Goal: Task Accomplishment & Management: Use online tool/utility

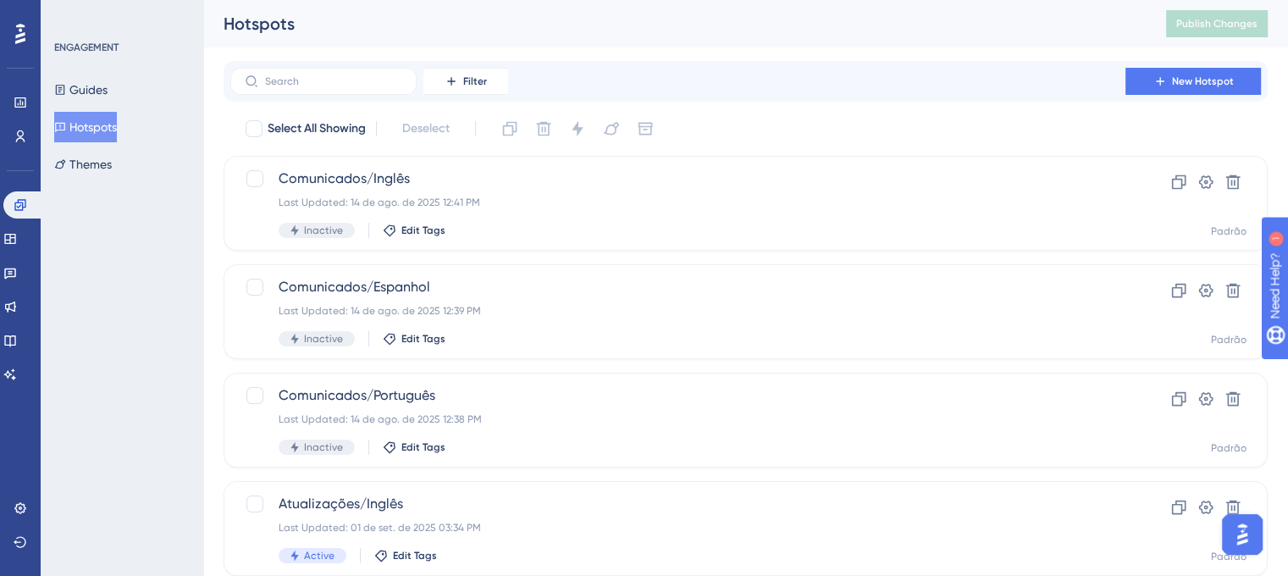
scroll to position [157, 0]
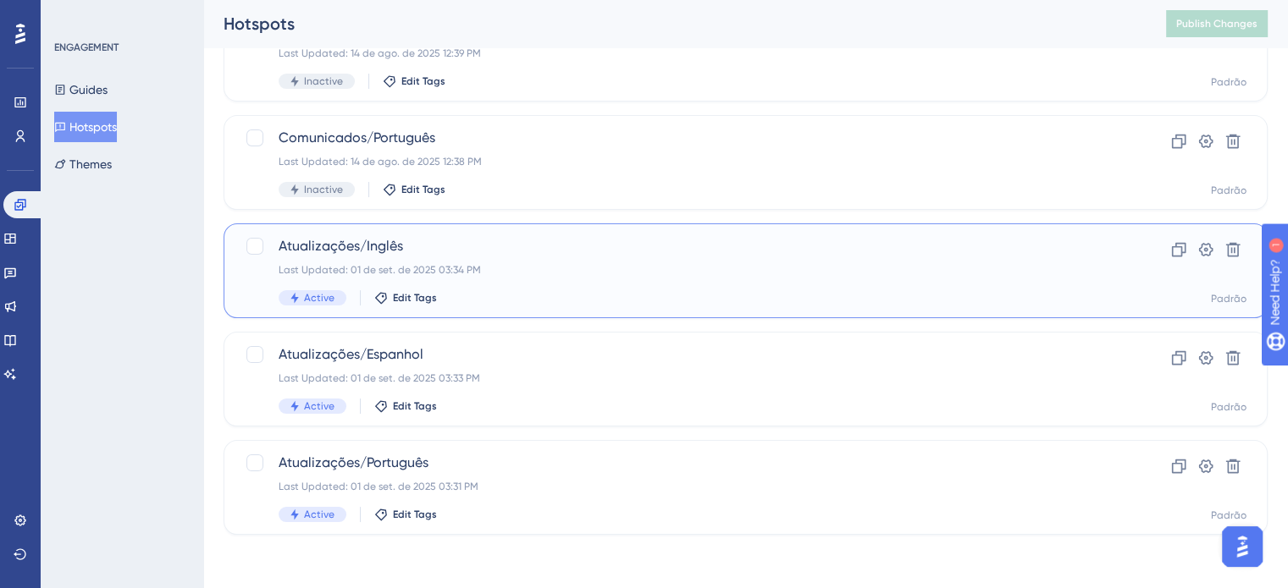
click at [356, 248] on span "Atualizações/Inglês" at bounding box center [678, 246] width 798 height 20
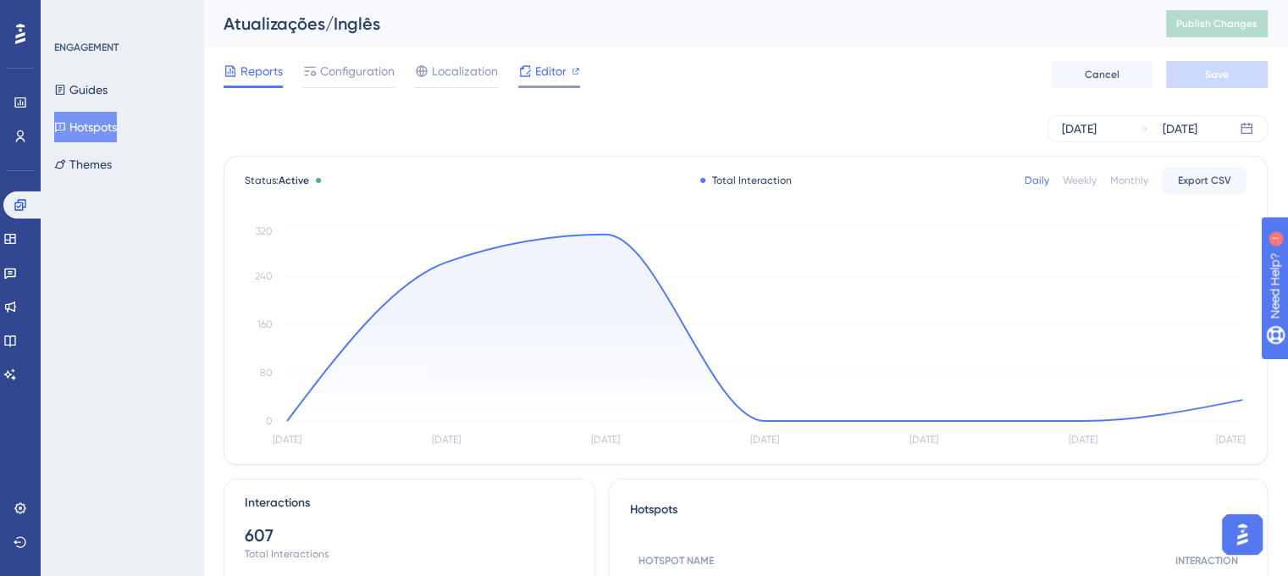
click at [542, 72] on span "Editor" at bounding box center [550, 71] width 31 height 20
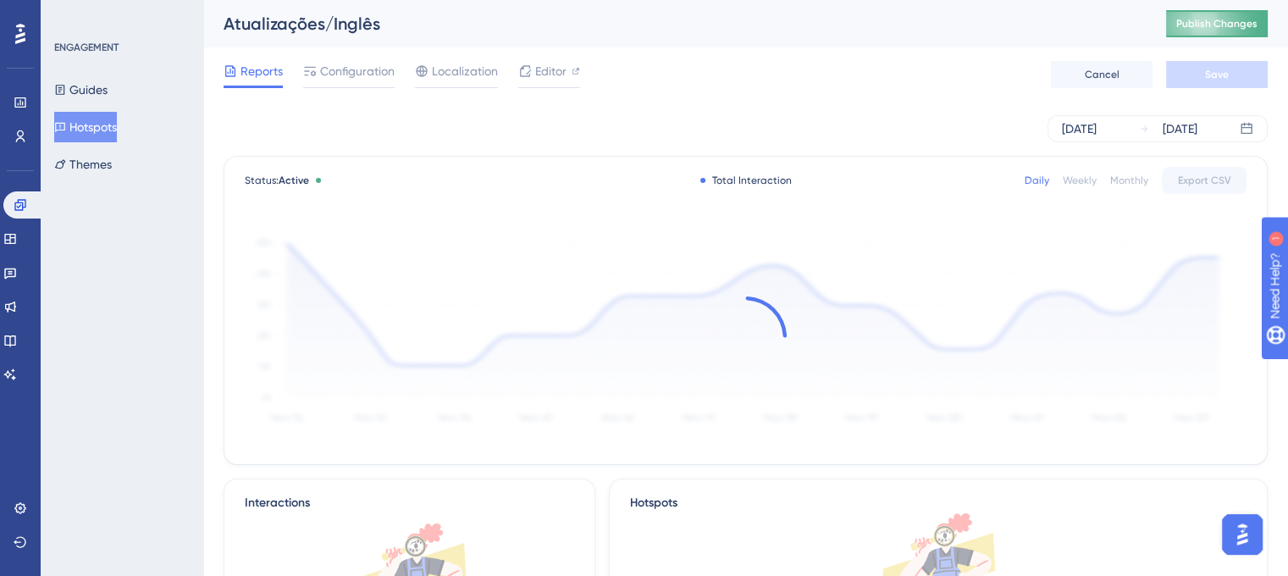
click at [1231, 25] on span "Publish Changes" at bounding box center [1216, 24] width 81 height 14
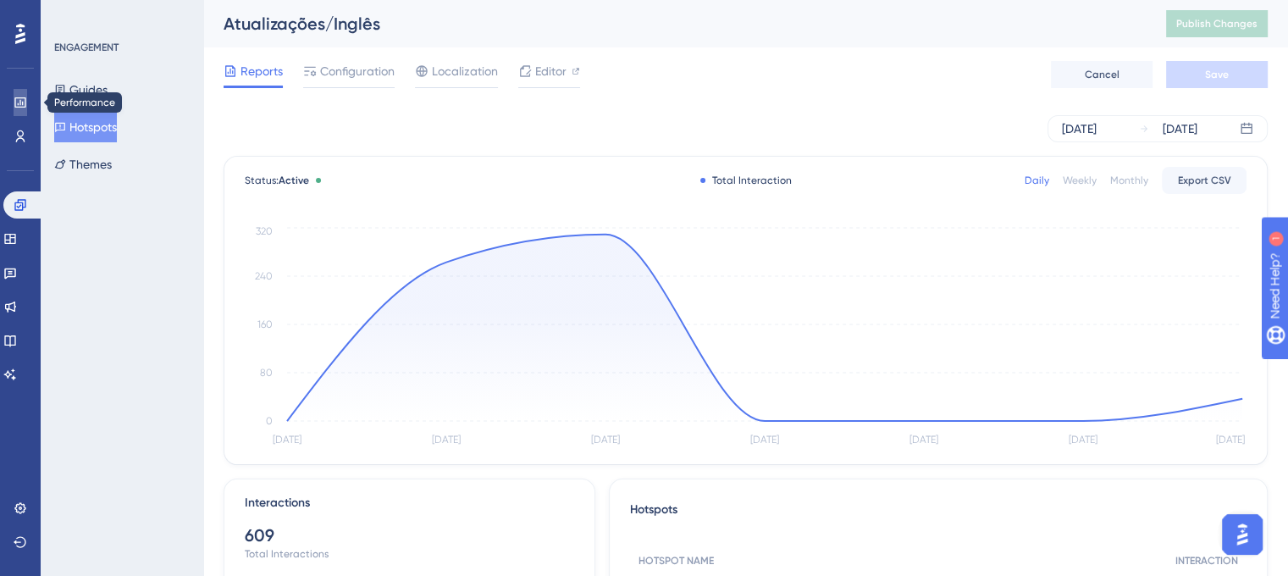
click at [19, 98] on icon at bounding box center [21, 103] width 14 height 14
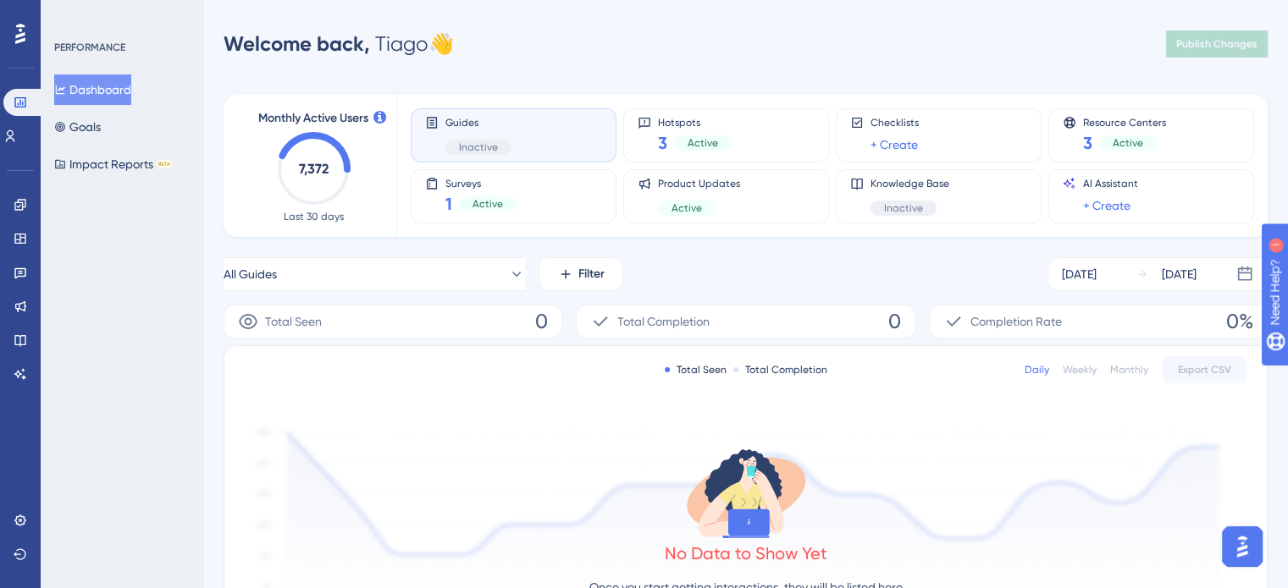
click at [167, 234] on div "PERFORMANCE Dashboard Goals Impact Reports BETA" at bounding box center [122, 294] width 163 height 588
click at [16, 139] on icon at bounding box center [10, 137] width 14 height 14
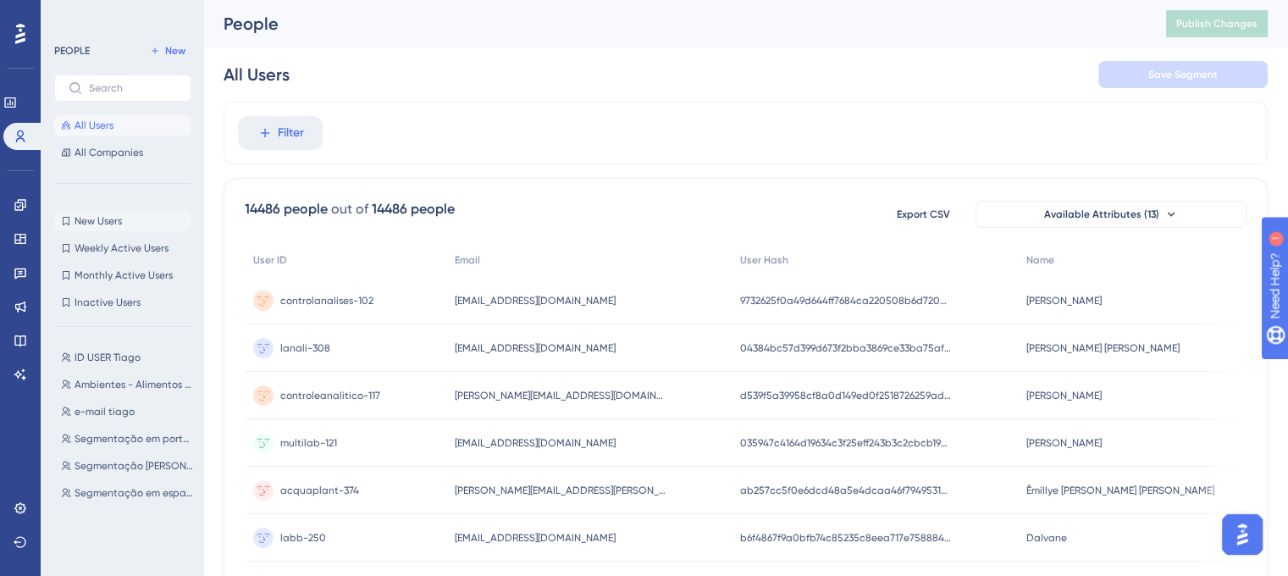
click at [102, 226] on span "New Users" at bounding box center [97, 221] width 47 height 14
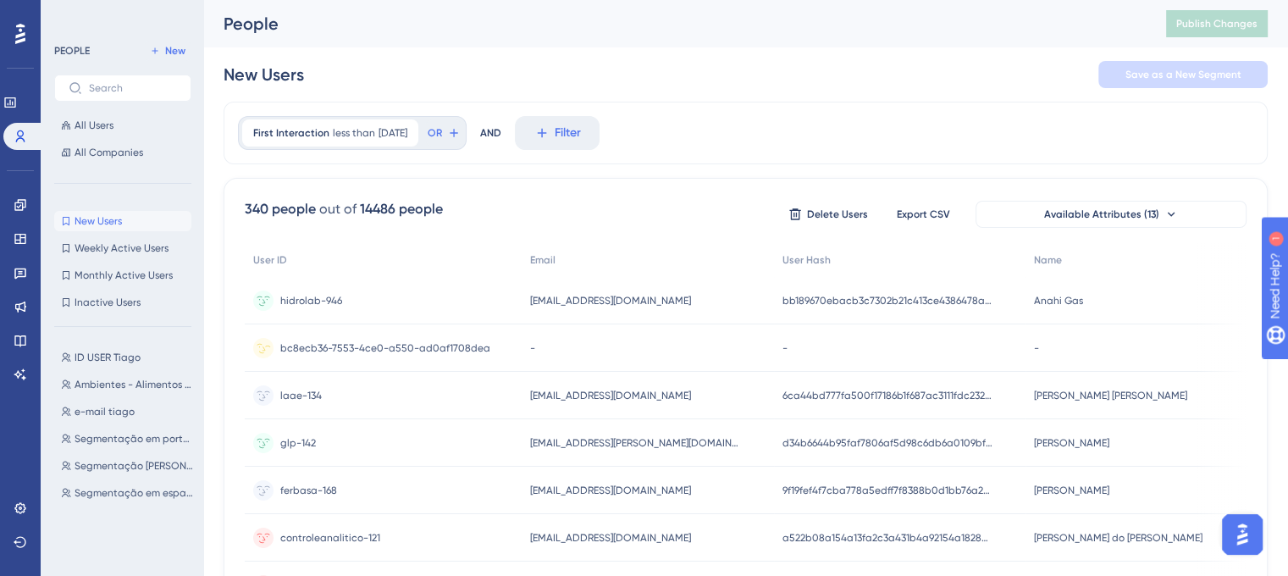
click at [349, 347] on span "bc8ecb36-7553-4ce0-a550-ad0af1708dea" at bounding box center [385, 348] width 210 height 14
